Goal: Task Accomplishment & Management: Manage account settings

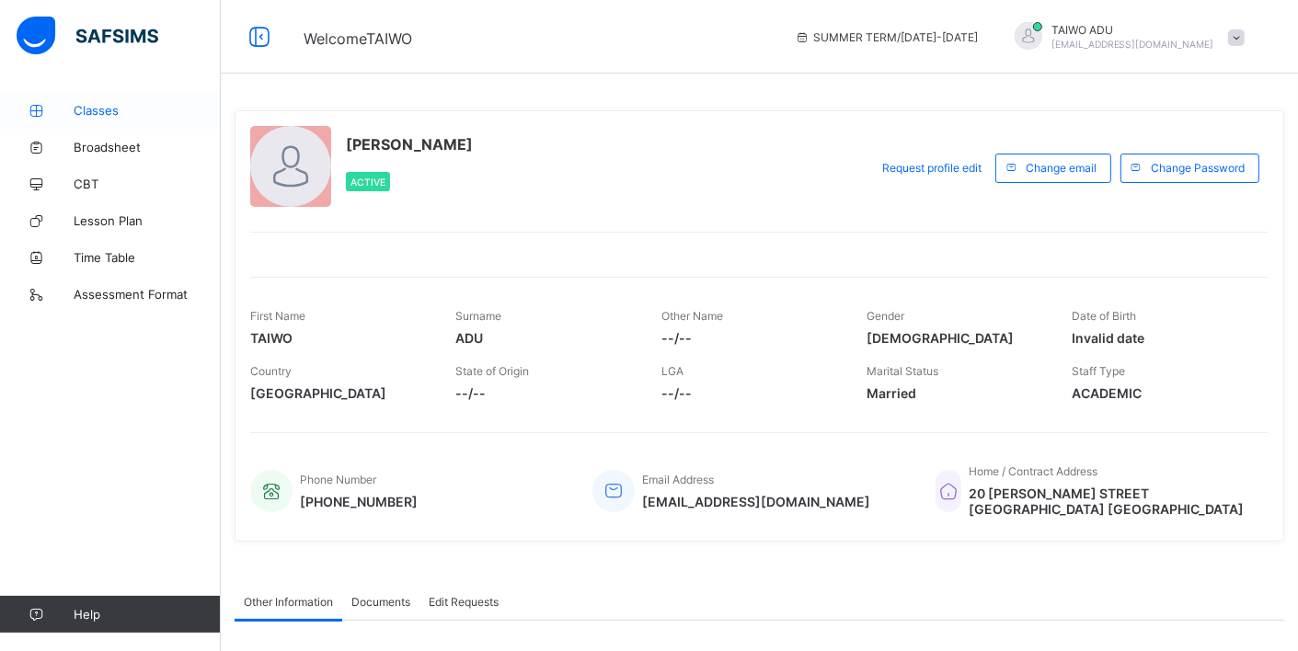
click at [125, 106] on span "Classes" at bounding box center [147, 110] width 147 height 15
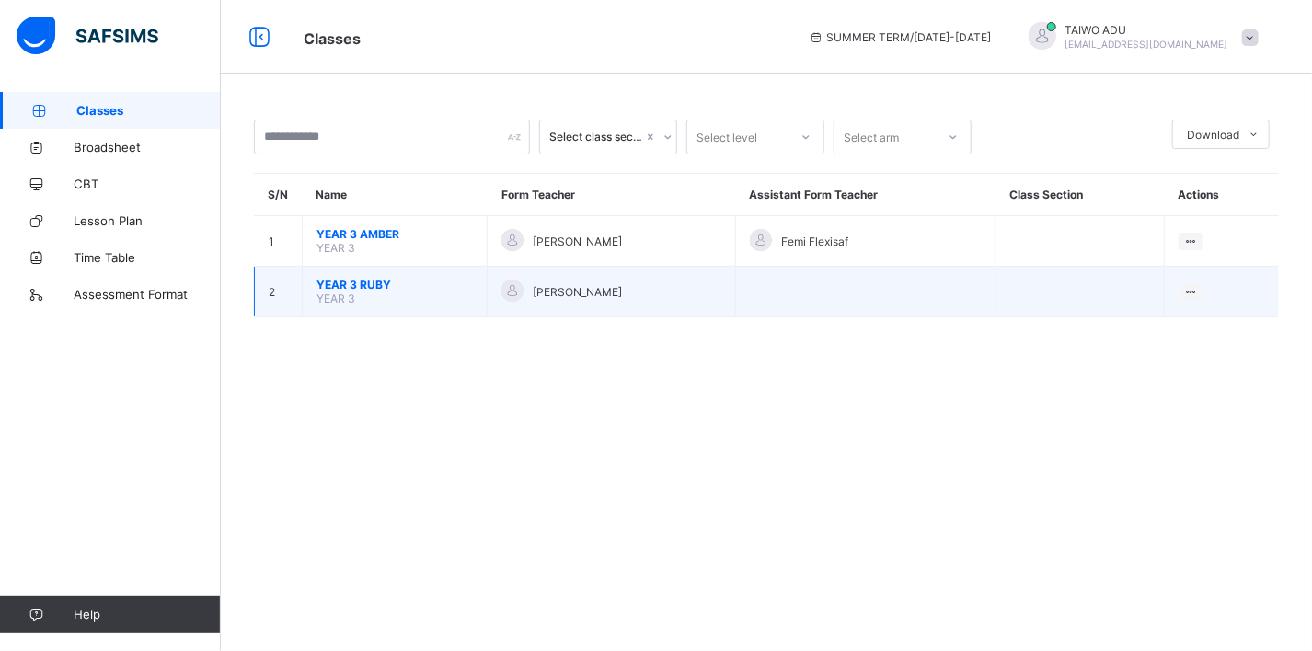
click at [376, 281] on span "YEAR 3 RUBY" at bounding box center [394, 285] width 156 height 14
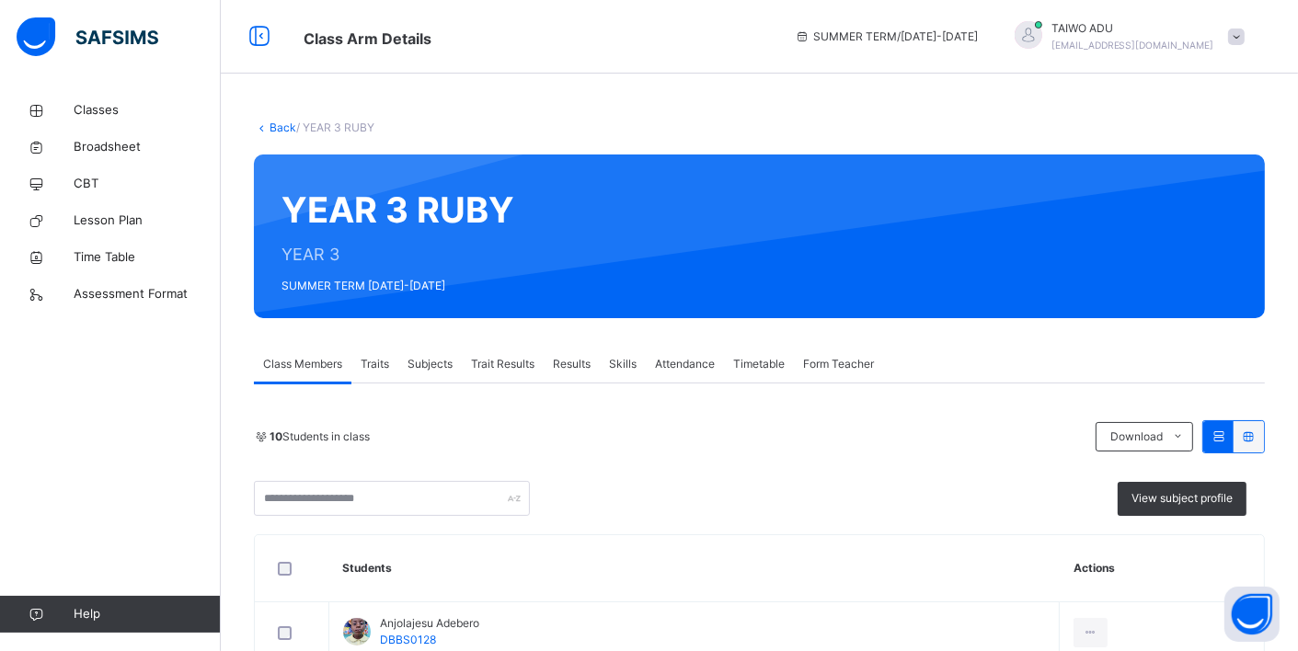
click at [684, 368] on span "Attendance" at bounding box center [685, 364] width 60 height 17
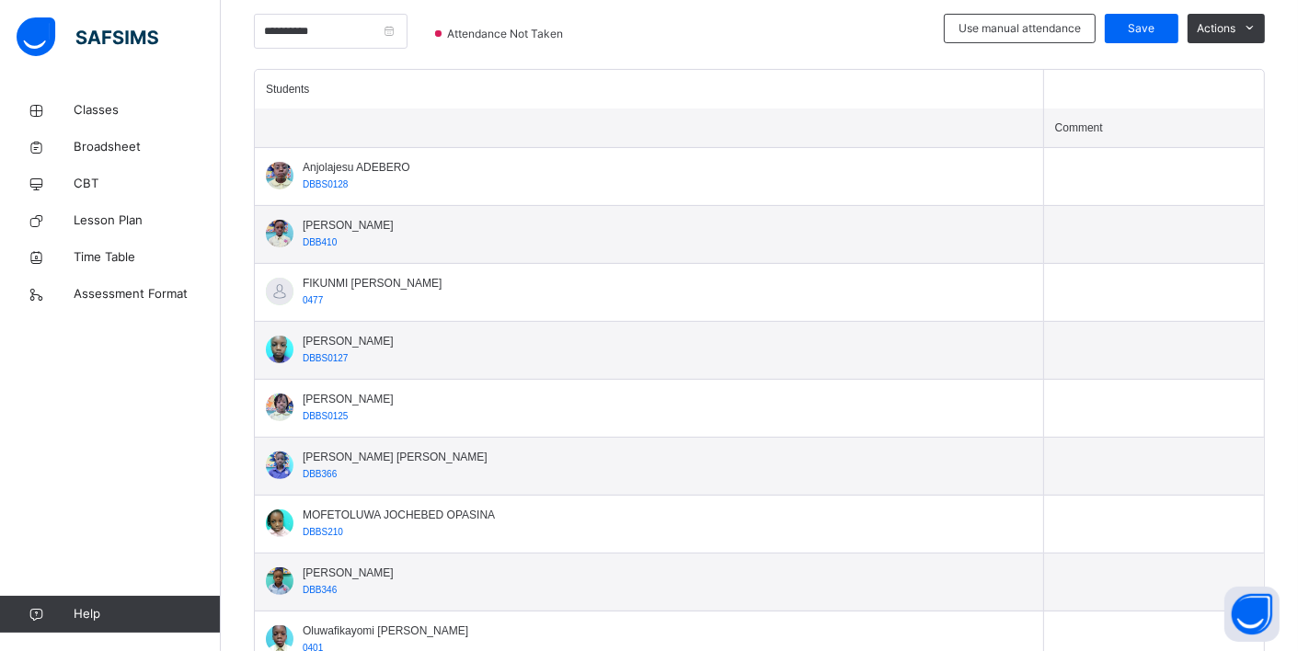
scroll to position [460, 0]
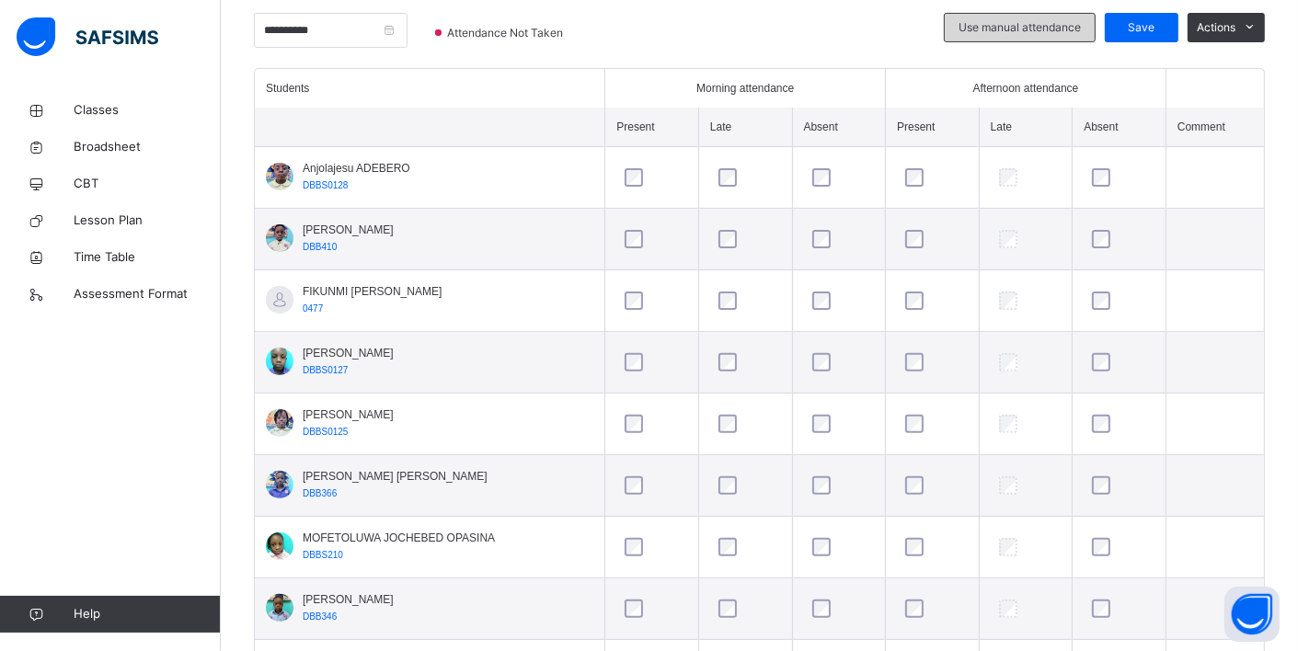
click at [1012, 20] on span "Use manual attendance" at bounding box center [1020, 27] width 122 height 17
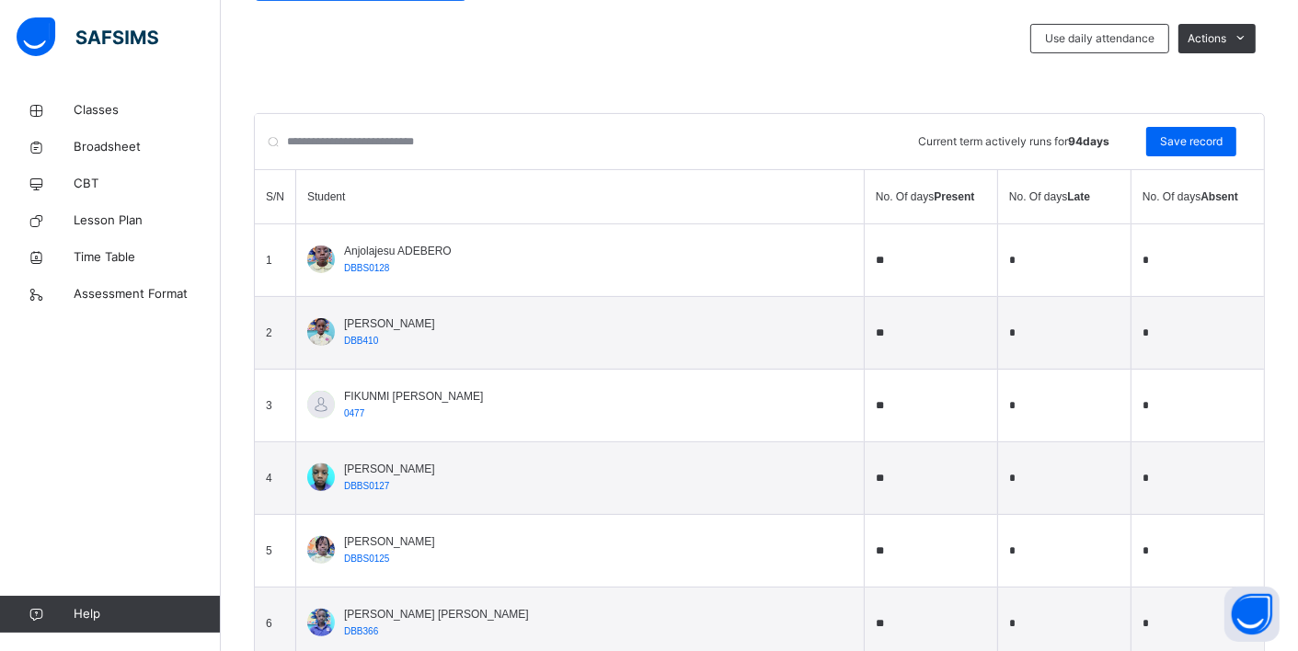
scroll to position [431, 0]
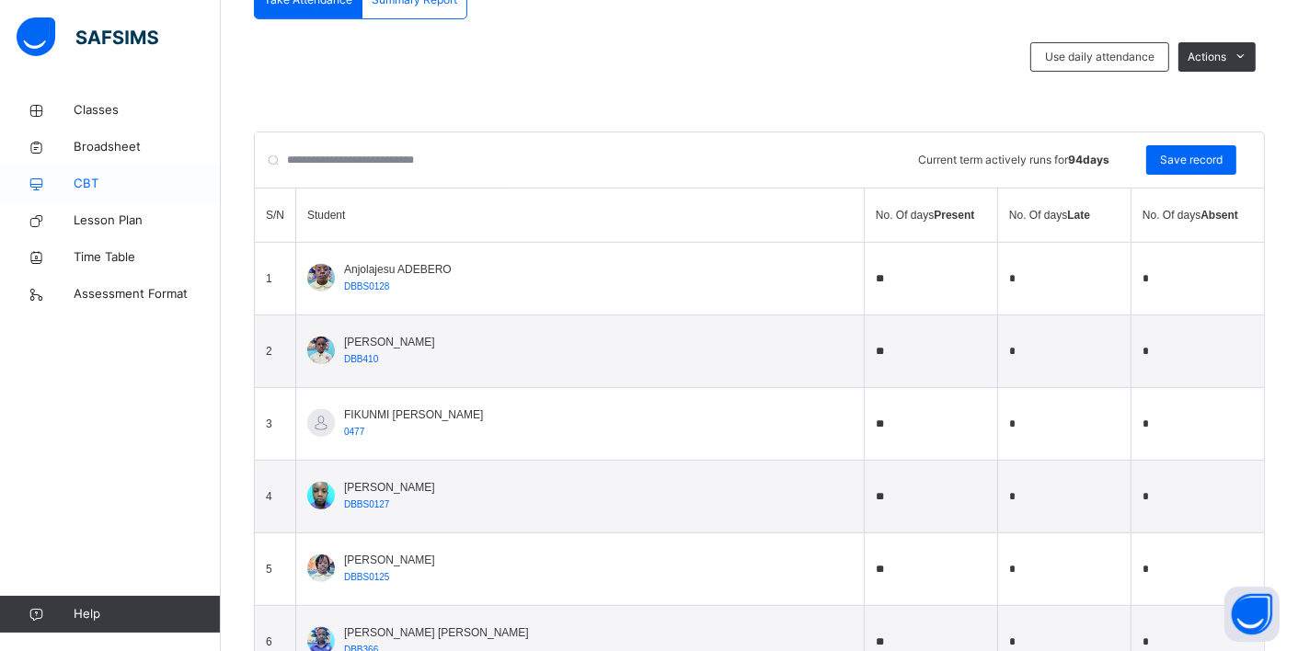
click at [88, 188] on span "CBT" at bounding box center [147, 184] width 147 height 18
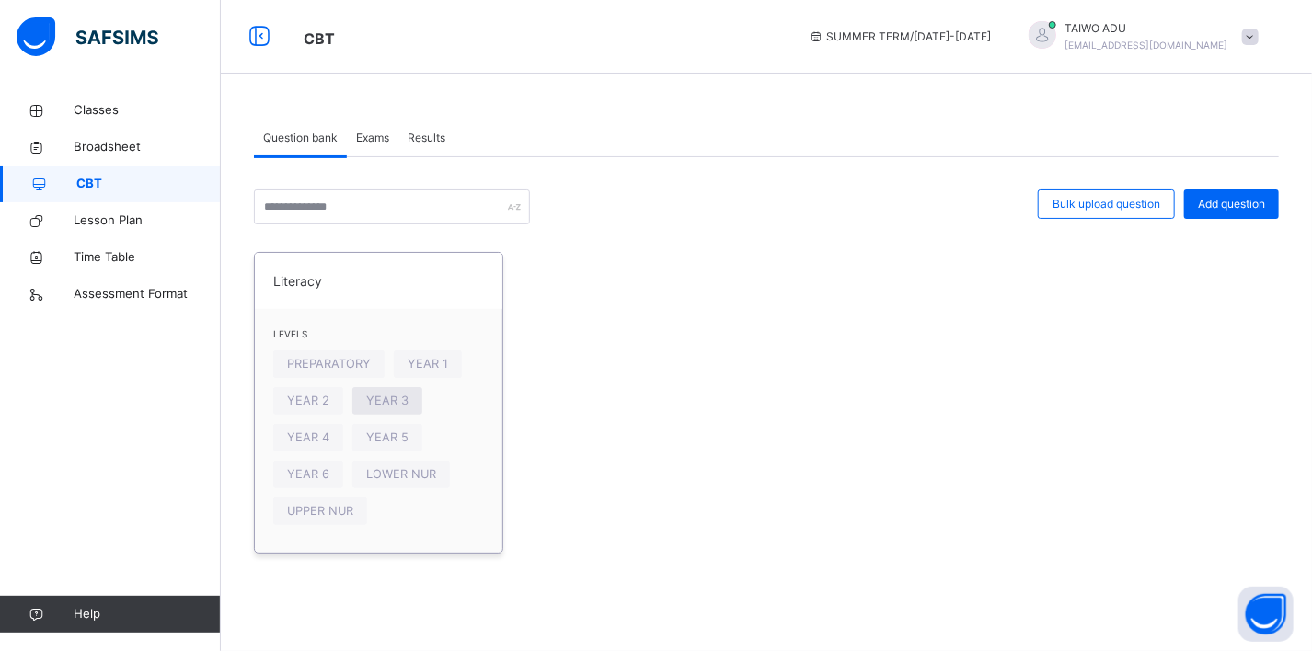
click at [386, 402] on span "YEAR 3" at bounding box center [387, 400] width 42 height 17
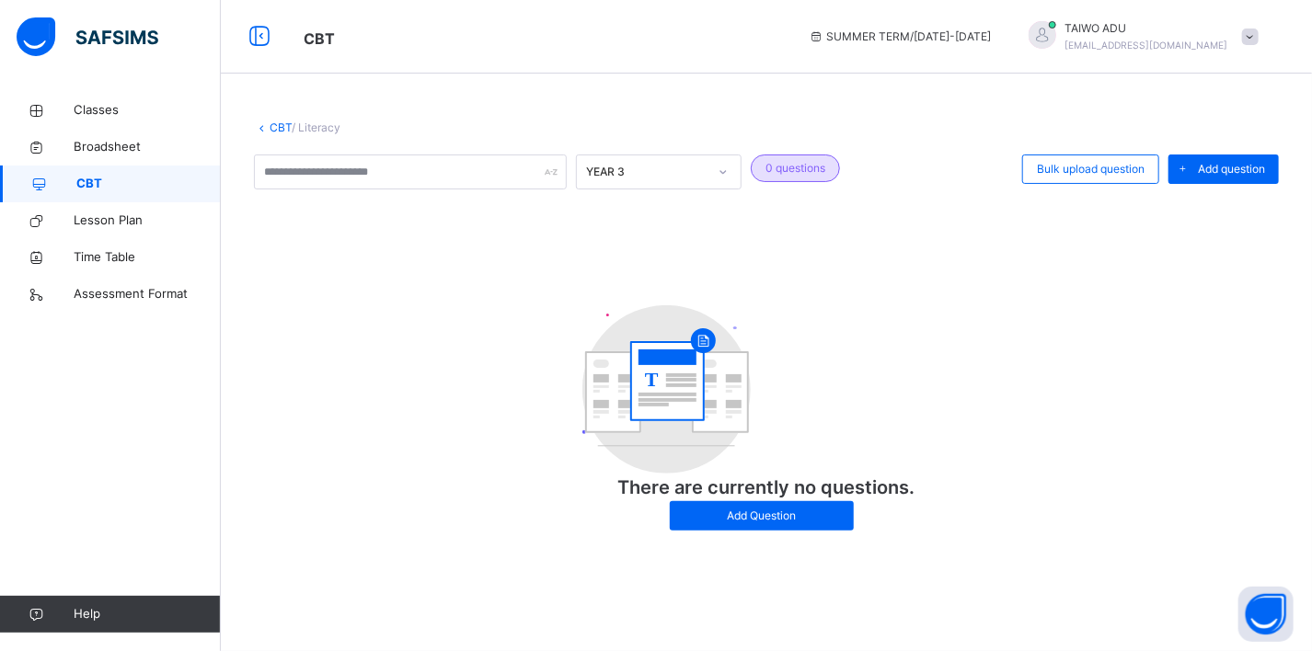
click at [1247, 43] on span at bounding box center [1250, 37] width 17 height 17
click at [1188, 190] on span "Logout" at bounding box center [1198, 194] width 121 height 25
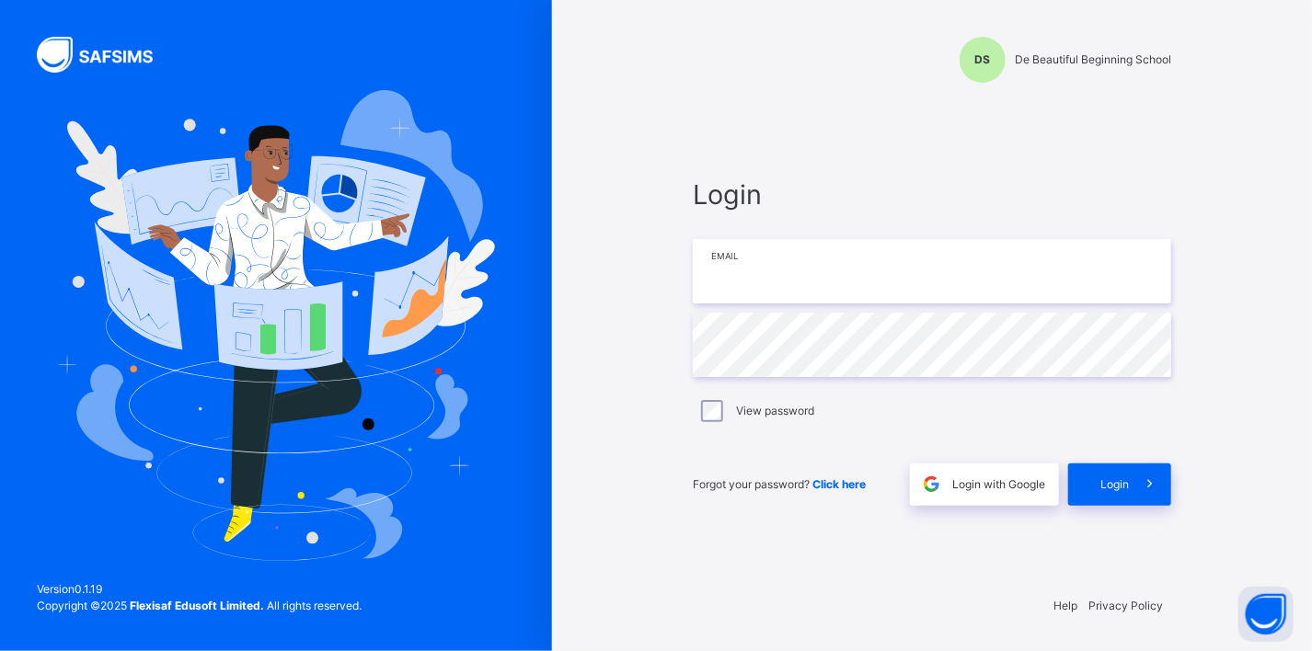
type input "**********"
